Goal: Task Accomplishment & Management: Use online tool/utility

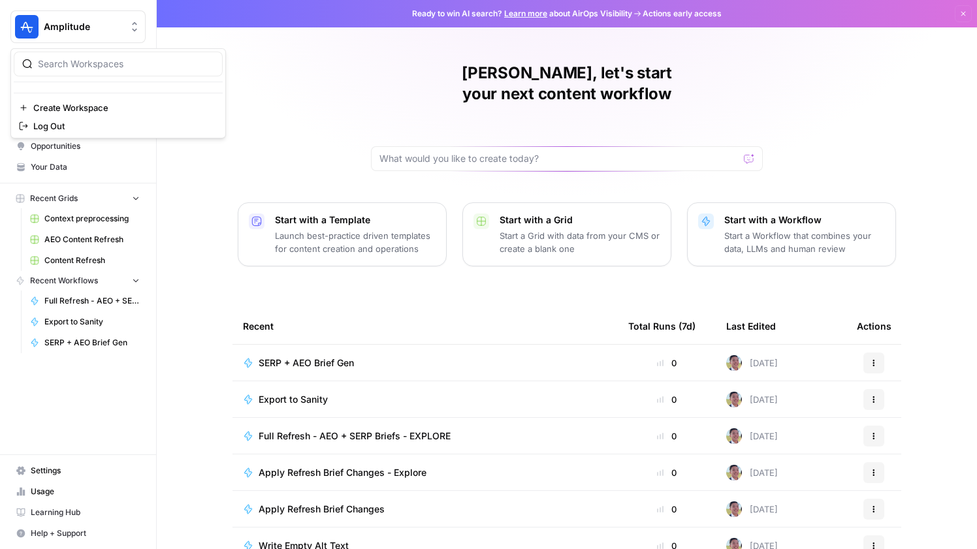
click at [74, 31] on span "Amplitude" at bounding box center [83, 26] width 79 height 13
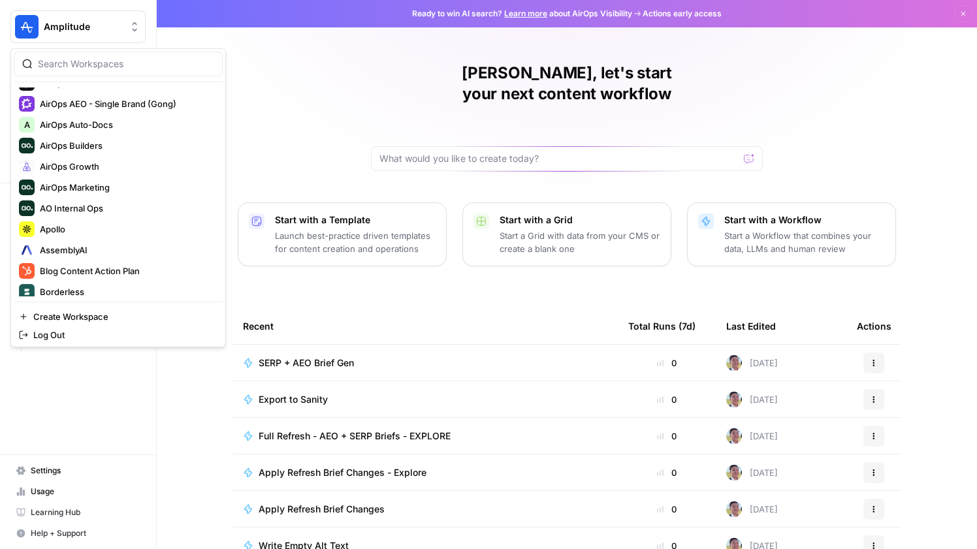
scroll to position [86, 0]
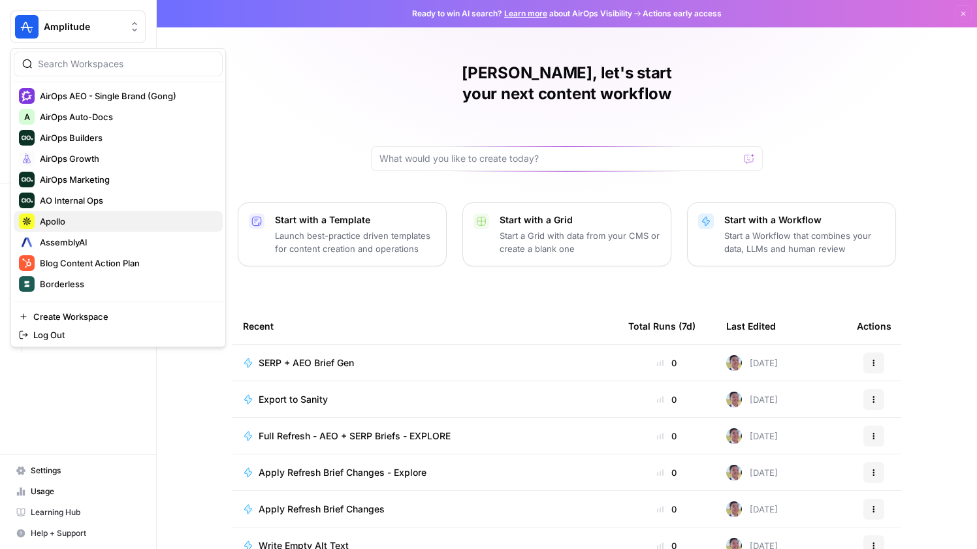
click at [102, 220] on span "Apollo" at bounding box center [126, 221] width 172 height 13
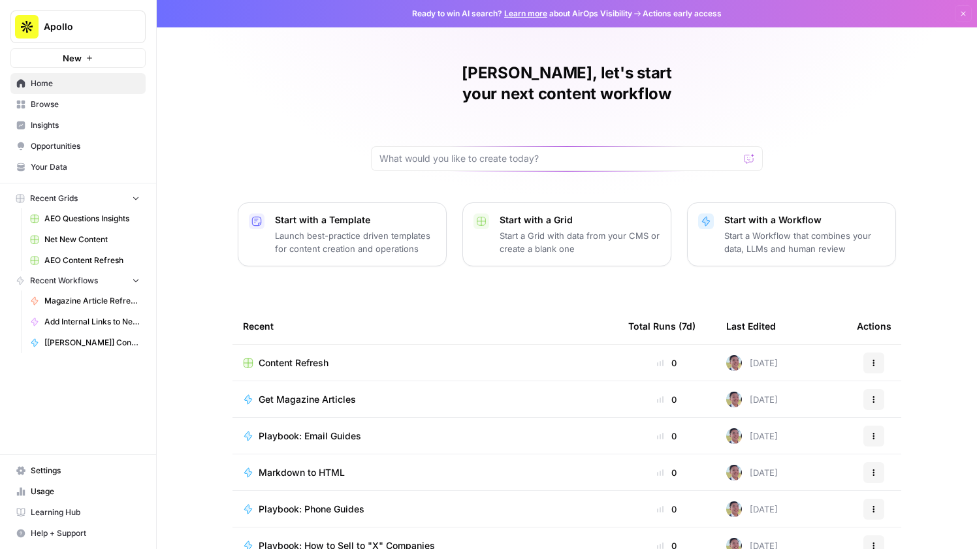
click at [95, 27] on span "Apollo" at bounding box center [83, 26] width 79 height 13
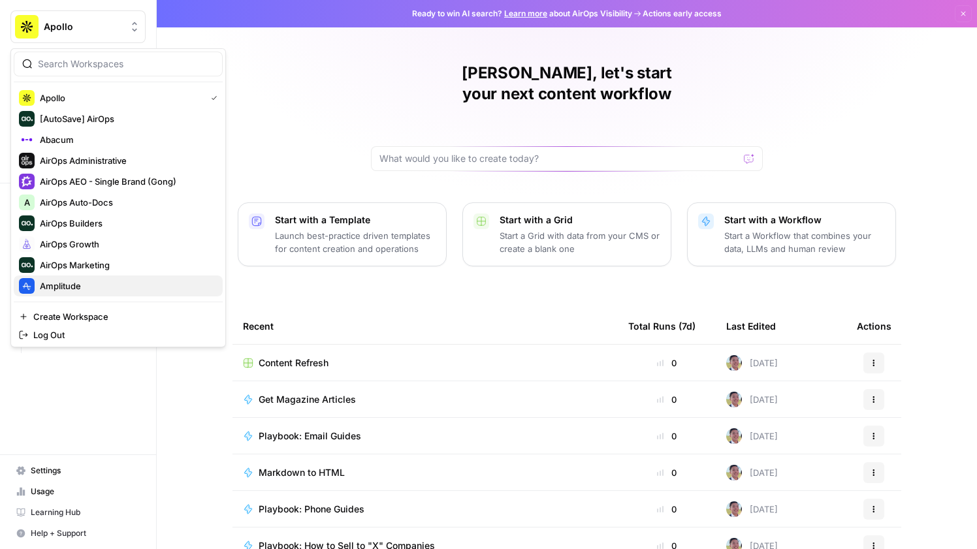
click at [87, 283] on span "Amplitude" at bounding box center [126, 285] width 172 height 13
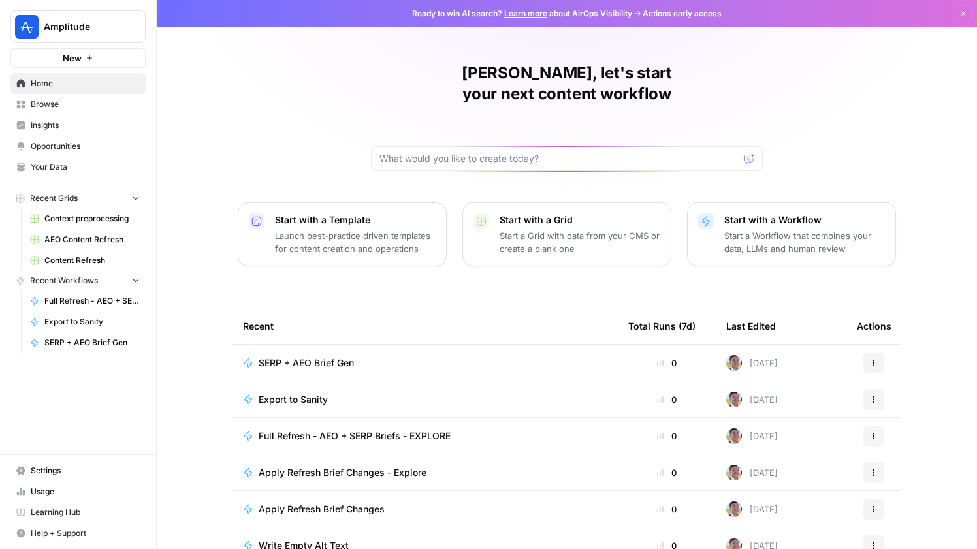
click at [314, 393] on span "Export to Sanity" at bounding box center [293, 399] width 69 height 13
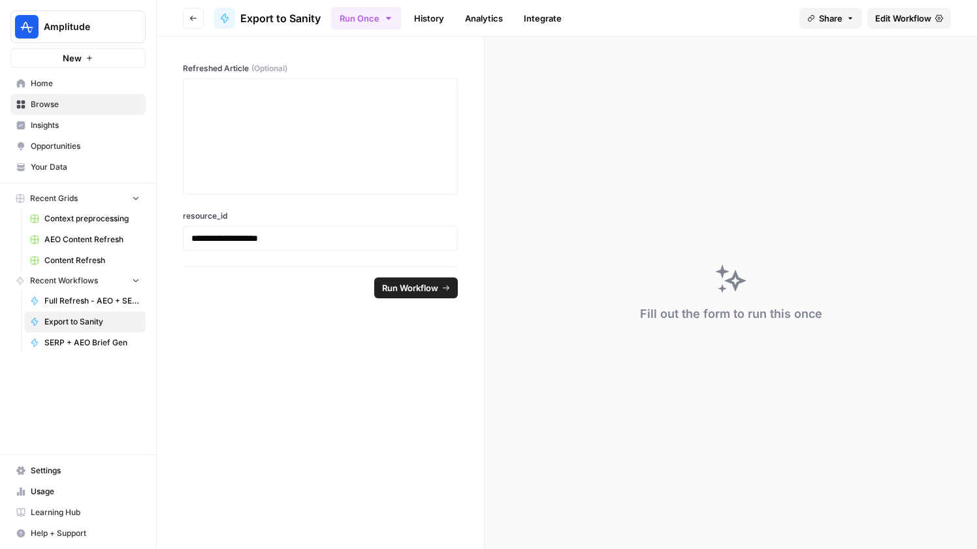
click at [80, 84] on span "Home" at bounding box center [85, 84] width 109 height 12
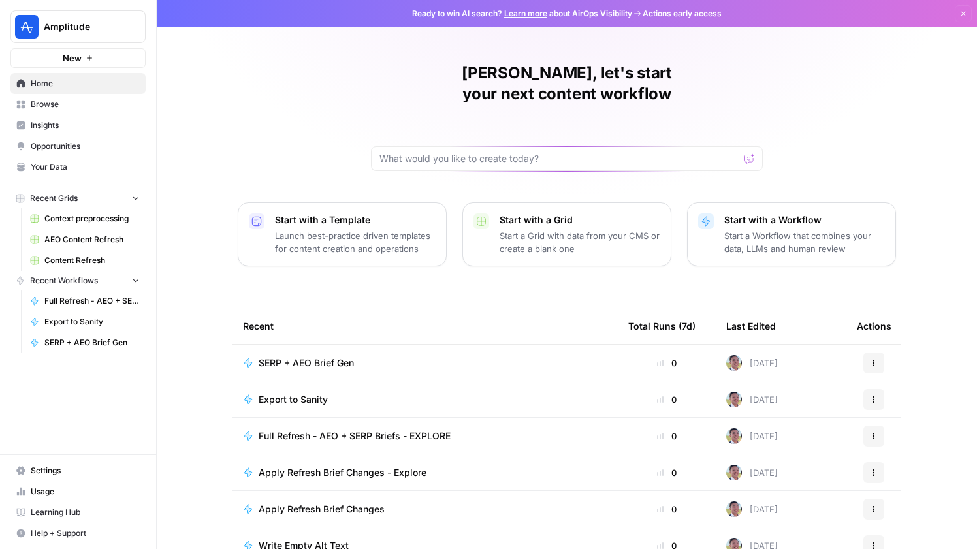
click at [102, 259] on span "Content Refresh" at bounding box center [91, 261] width 95 height 12
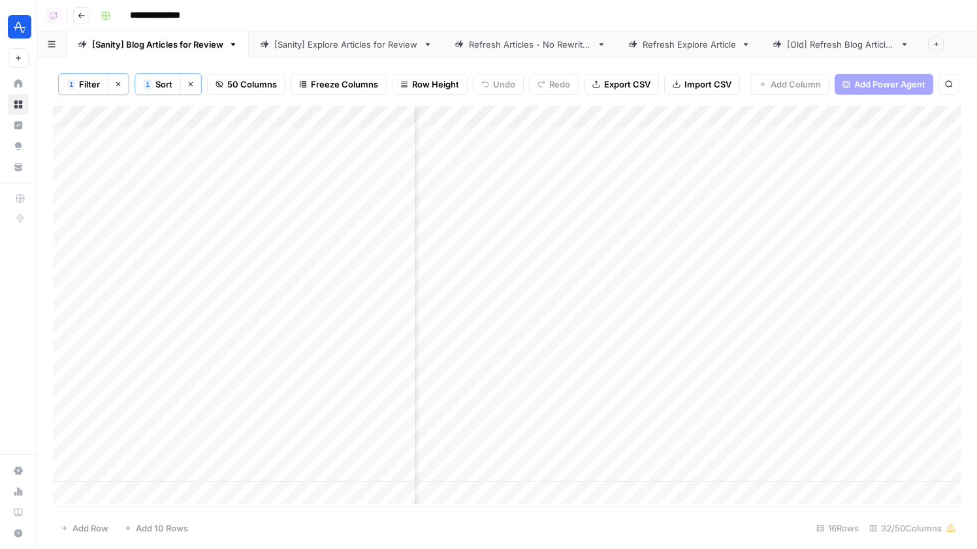
scroll to position [0, 1999]
click at [757, 136] on div "Add Column" at bounding box center [507, 305] width 908 height 398
click at [756, 137] on div "Add Column" at bounding box center [507, 305] width 908 height 398
click at [754, 161] on div "Add Column" at bounding box center [507, 305] width 908 height 398
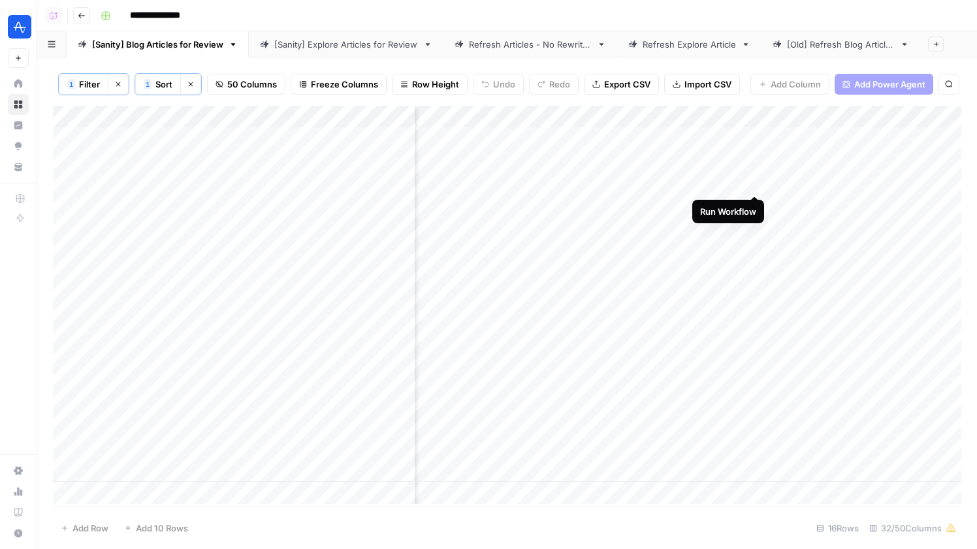
click at [754, 180] on div "Add Column" at bounding box center [507, 305] width 908 height 398
click at [756, 250] on div "Add Column" at bounding box center [507, 305] width 908 height 398
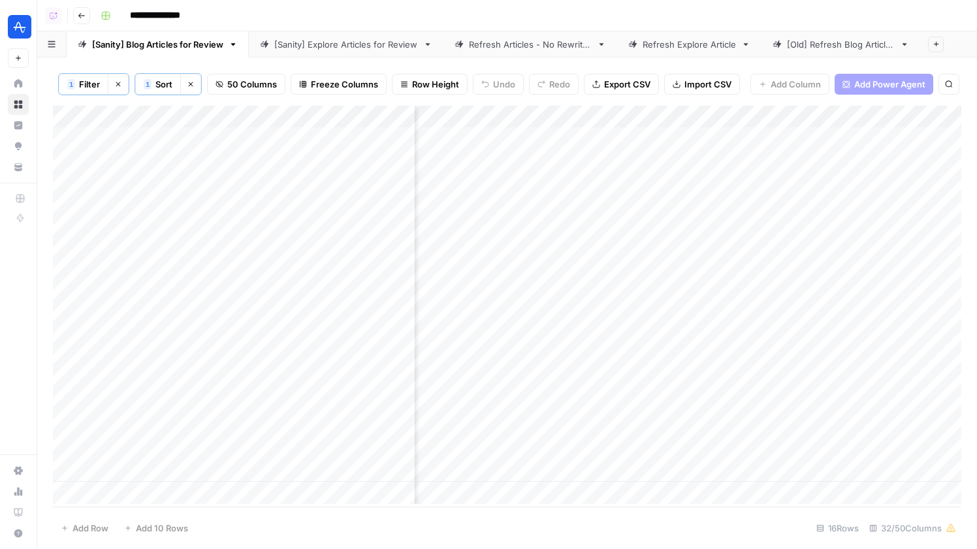
click at [756, 270] on div "Add Column" at bounding box center [507, 305] width 908 height 398
click at [752, 430] on div "Add Column" at bounding box center [507, 305] width 908 height 398
